Goal: Navigation & Orientation: Understand site structure

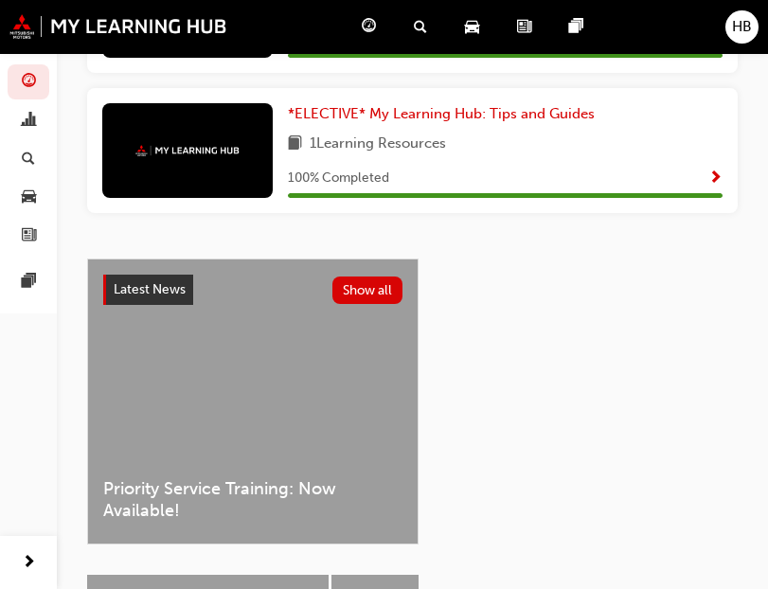
scroll to position [359, 0]
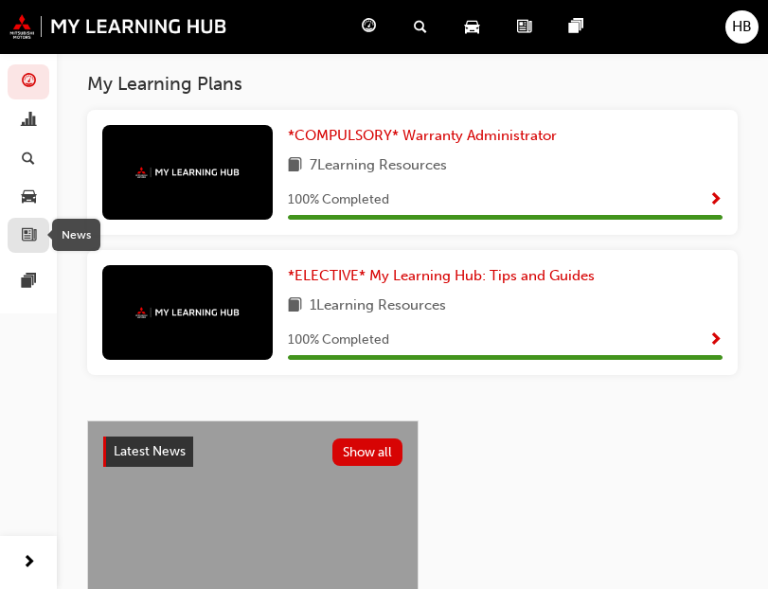
click at [18, 242] on div "button" at bounding box center [28, 235] width 23 height 24
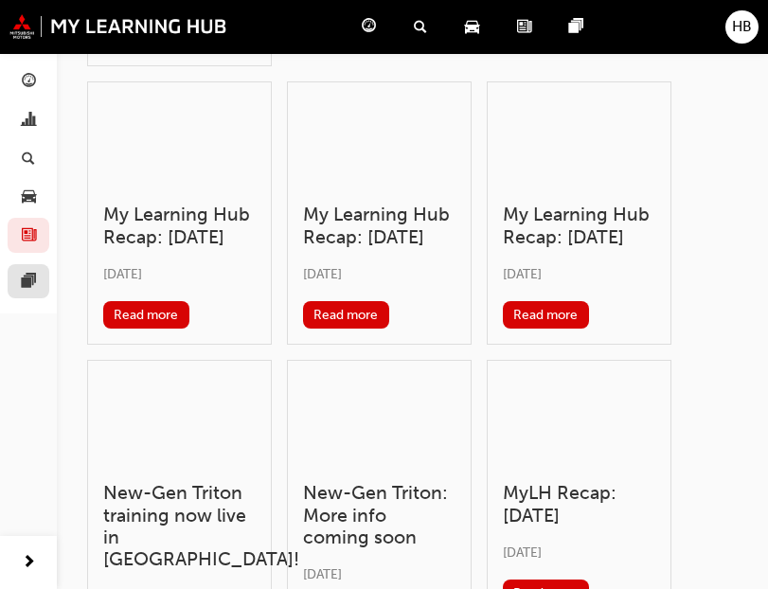
click at [40, 281] on link at bounding box center [29, 281] width 42 height 35
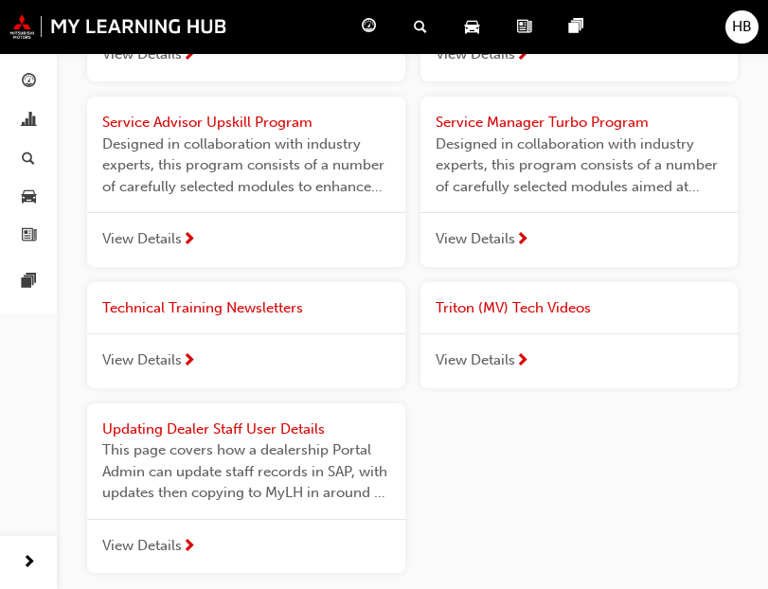
scroll to position [3145, 0]
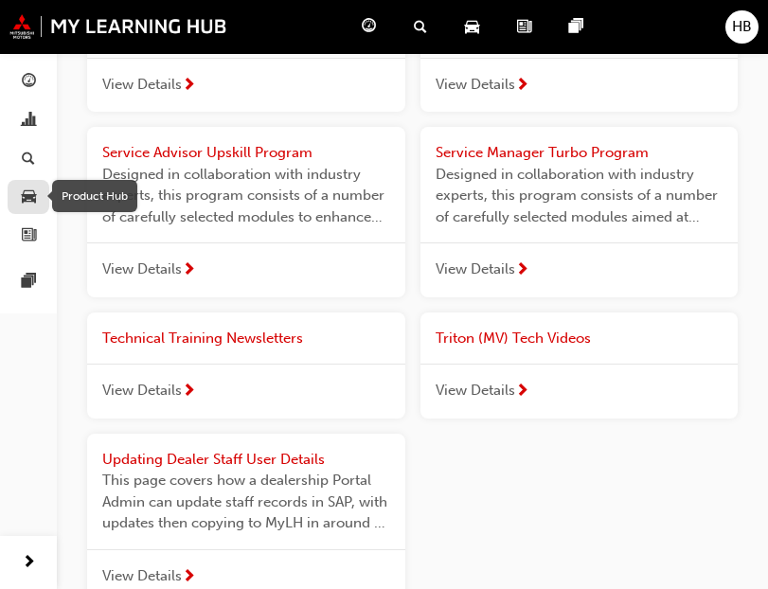
click at [23, 197] on span "car-icon" at bounding box center [29, 197] width 14 height 17
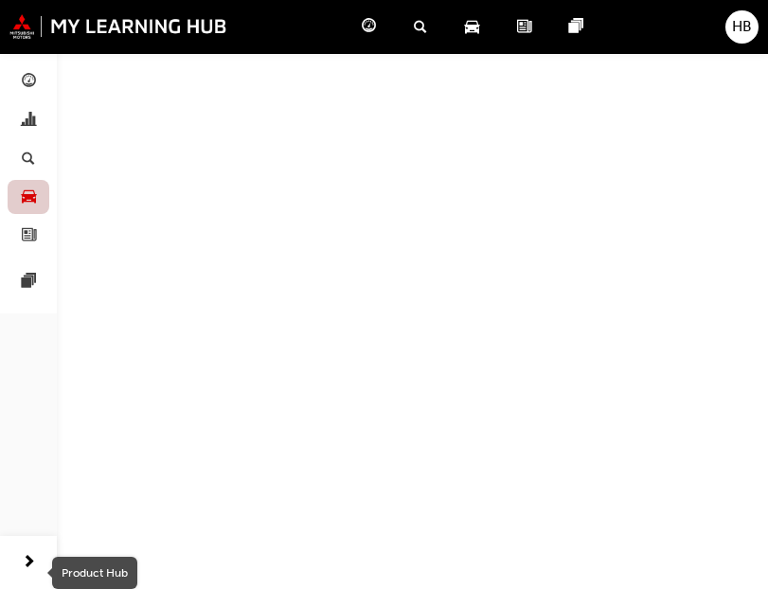
scroll to position [1757, 0]
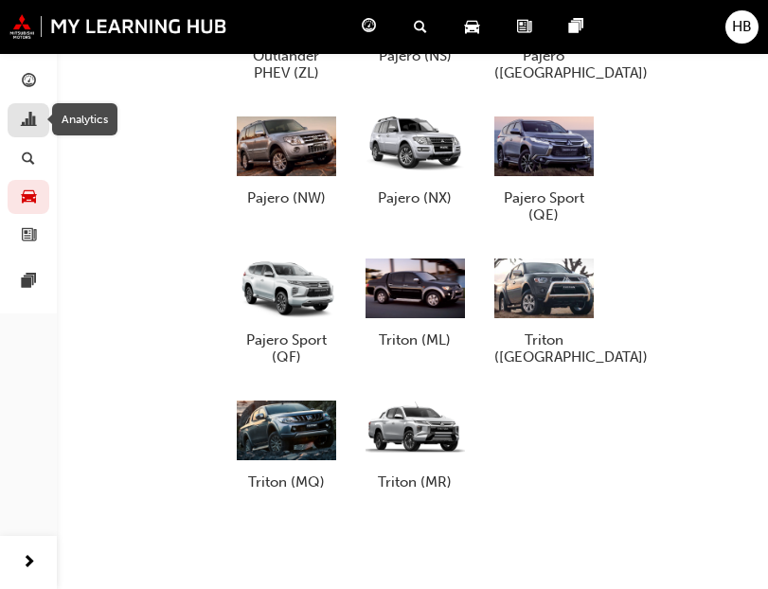
click at [20, 124] on div "button" at bounding box center [28, 121] width 23 height 24
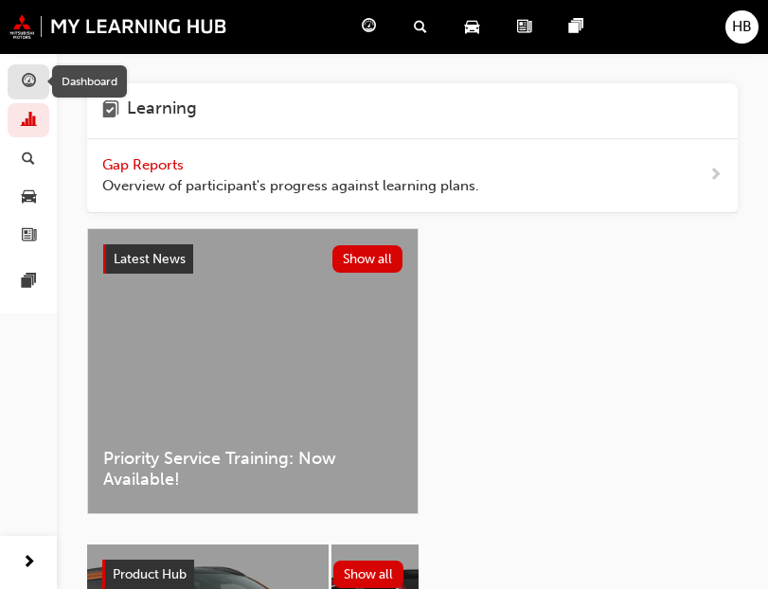
click at [26, 83] on span "guage-icon" at bounding box center [29, 82] width 14 height 17
